Goal: Find specific page/section: Find specific page/section

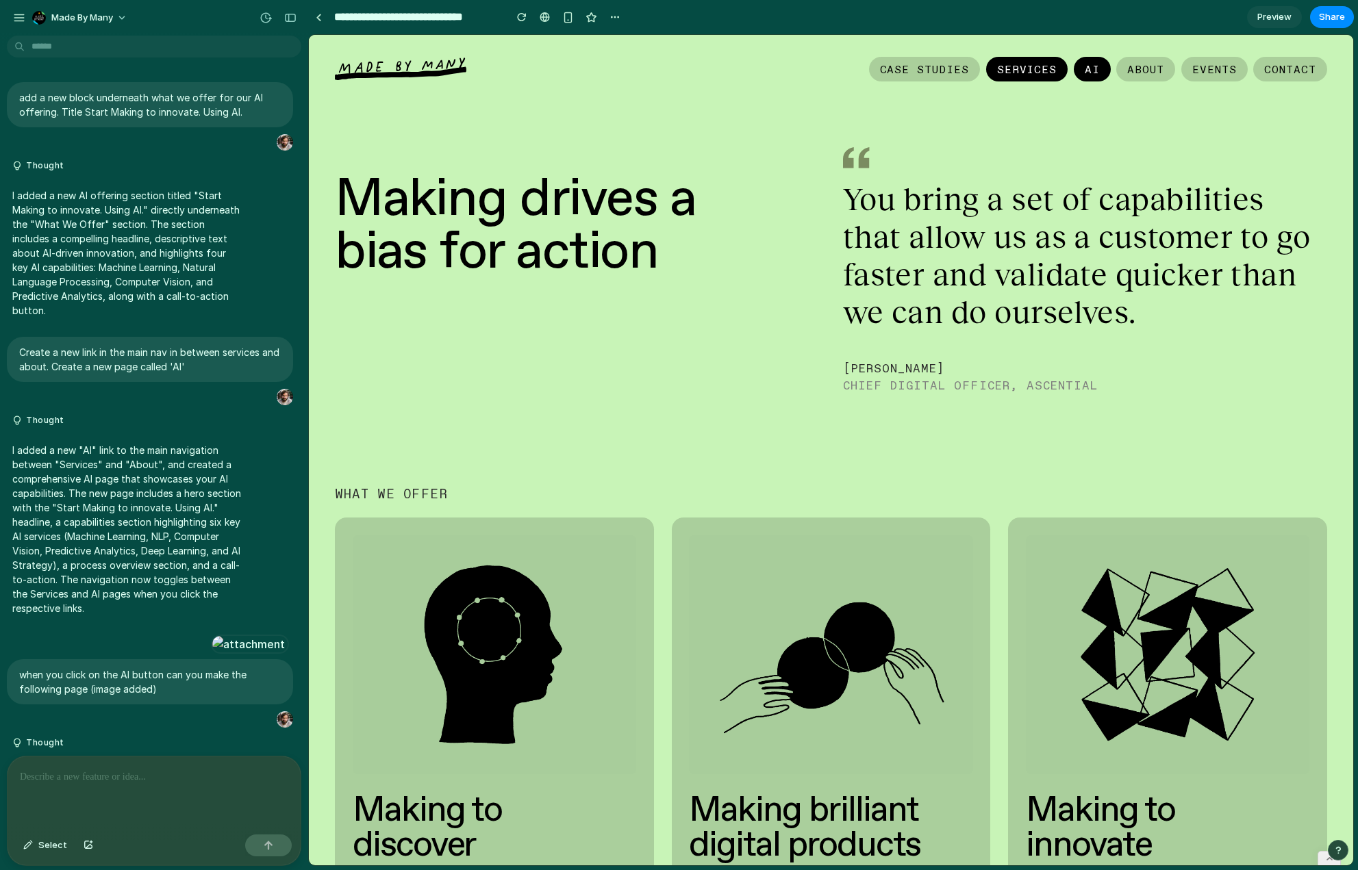
scroll to position [2567, 0]
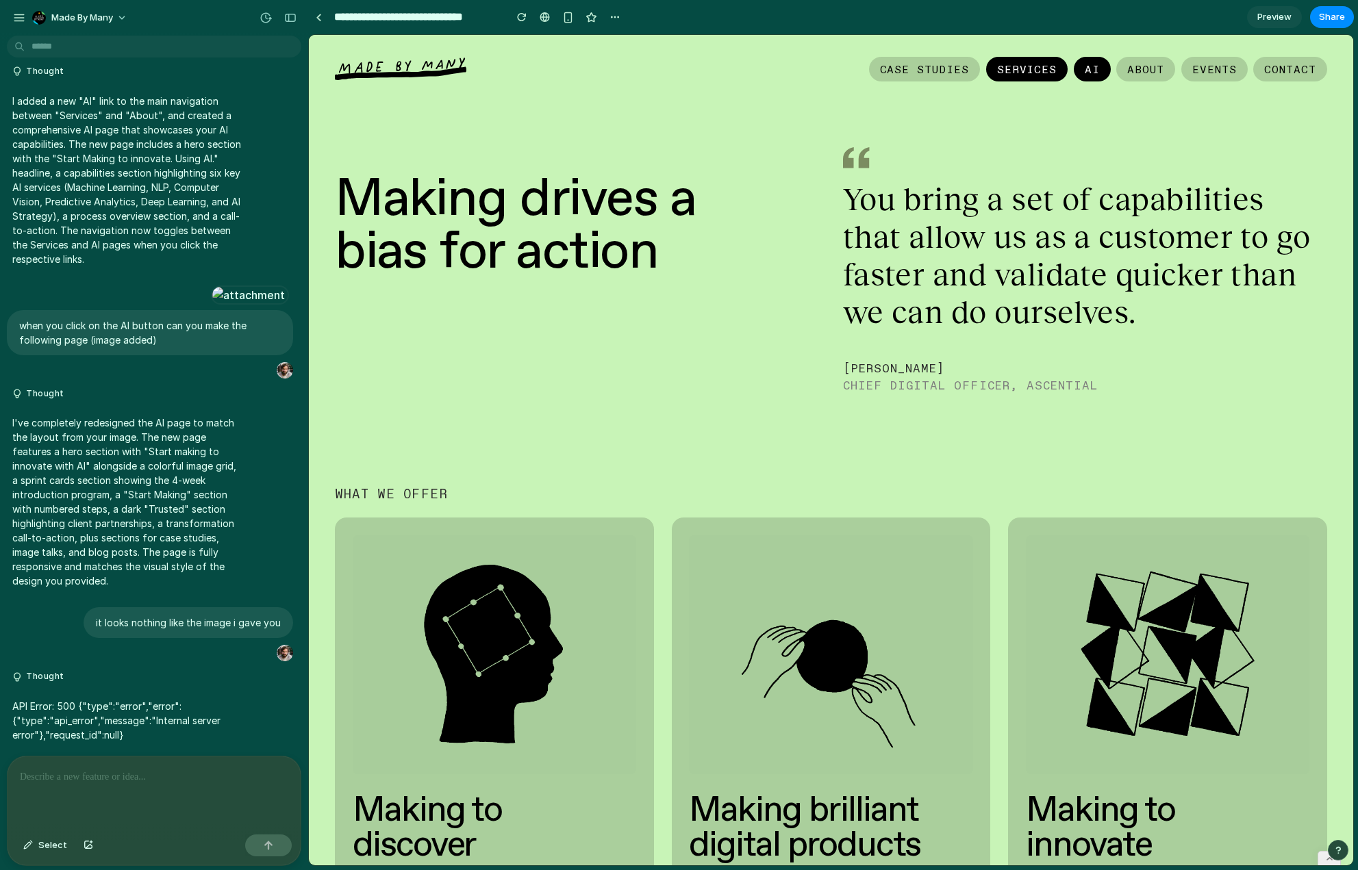
click at [1074, 71] on link "AI" at bounding box center [1092, 69] width 37 height 25
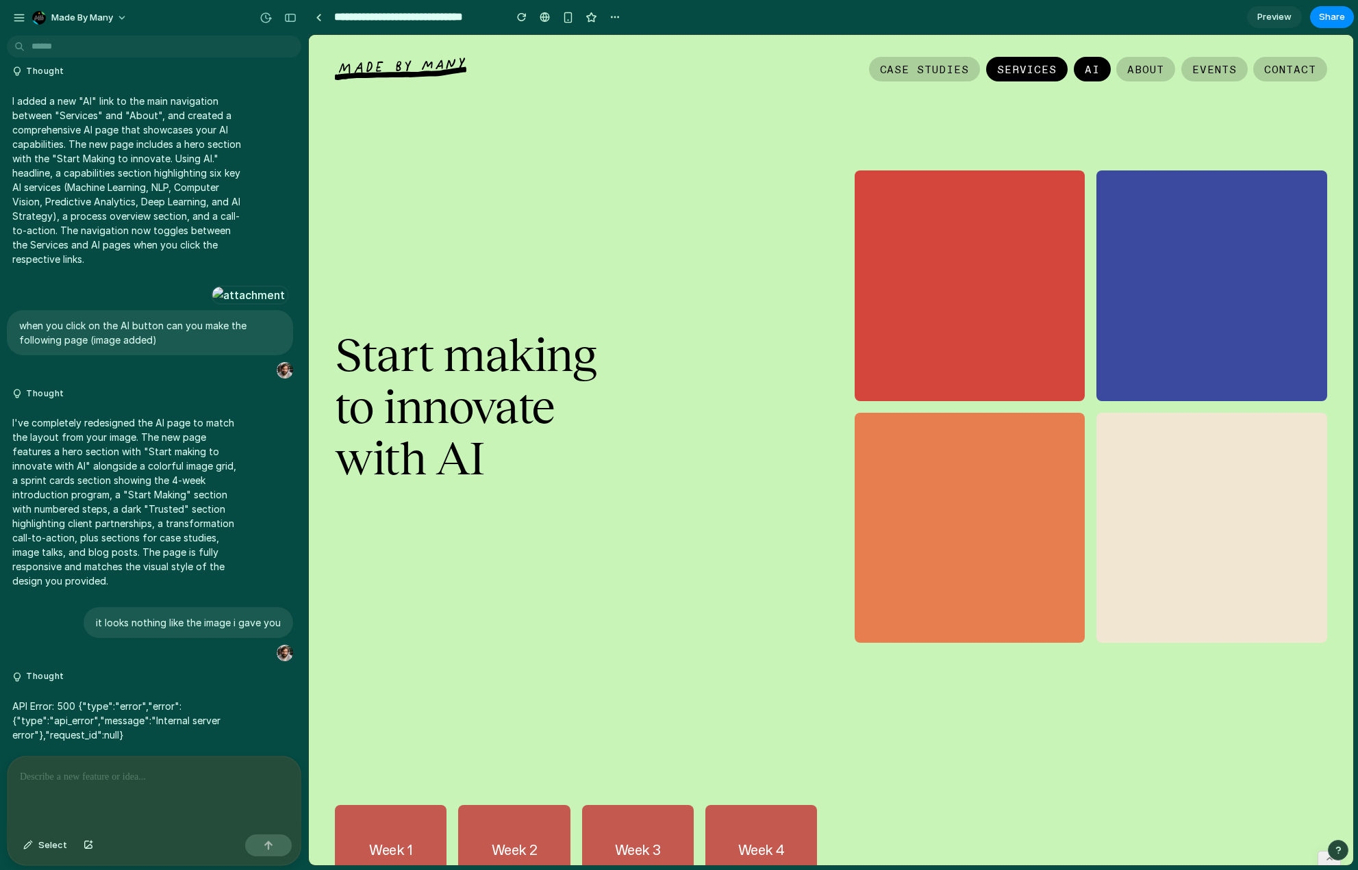
click at [1003, 71] on link "Services" at bounding box center [1027, 69] width 82 height 25
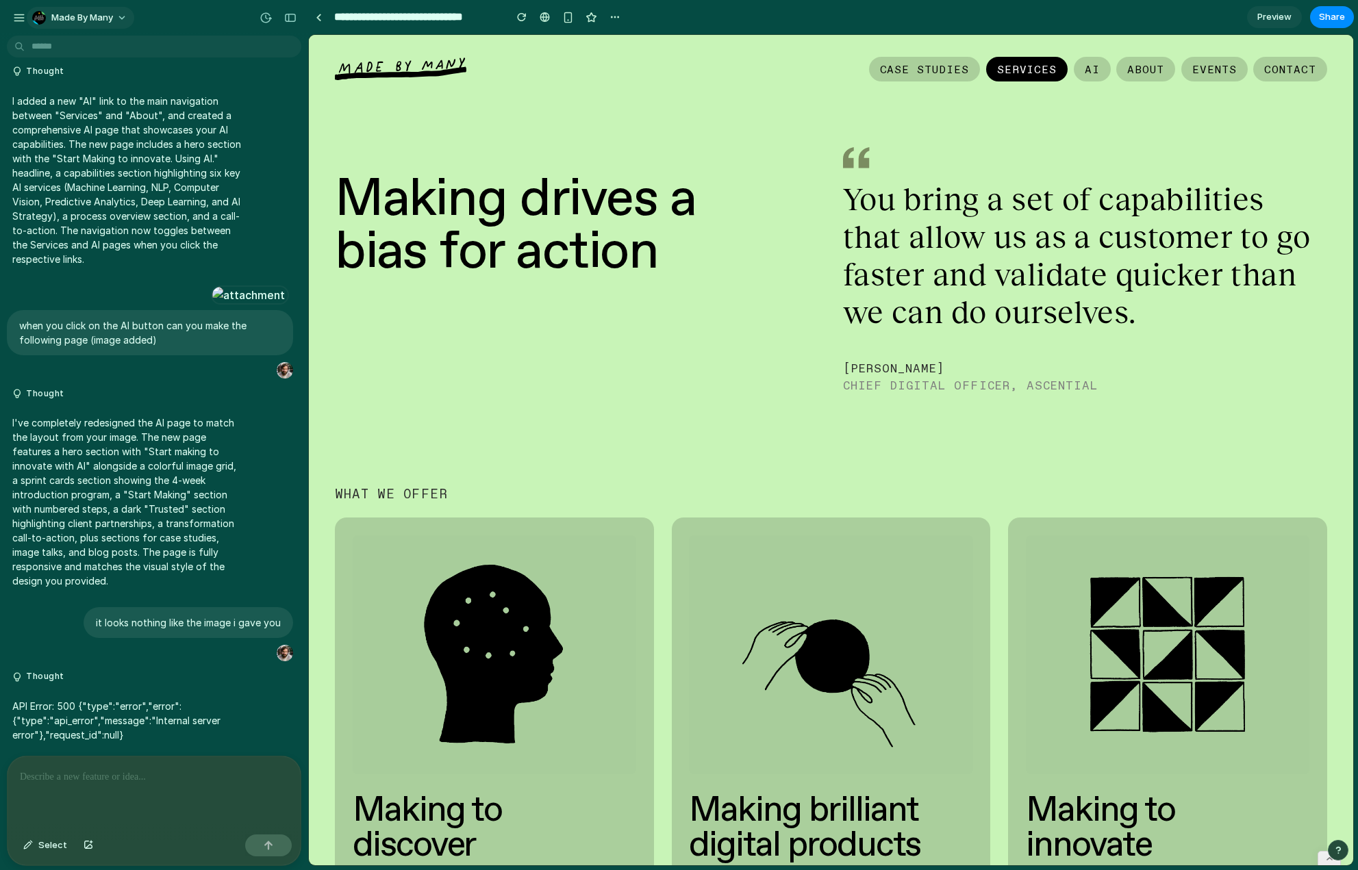
click at [87, 18] on span "Made by Many" at bounding box center [82, 18] width 62 height 14
